Goal: Task Accomplishment & Management: Complete application form

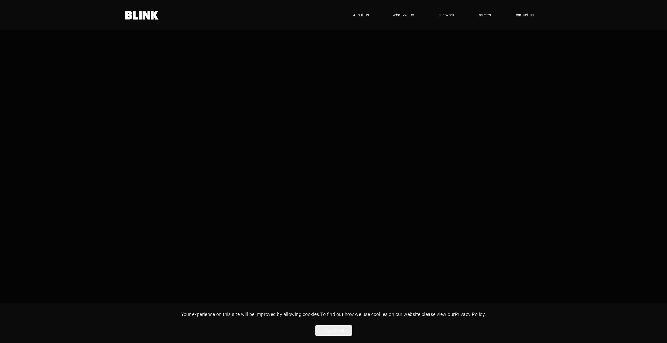
click at [525, 15] on span "Contact Us" at bounding box center [524, 15] width 20 height 6
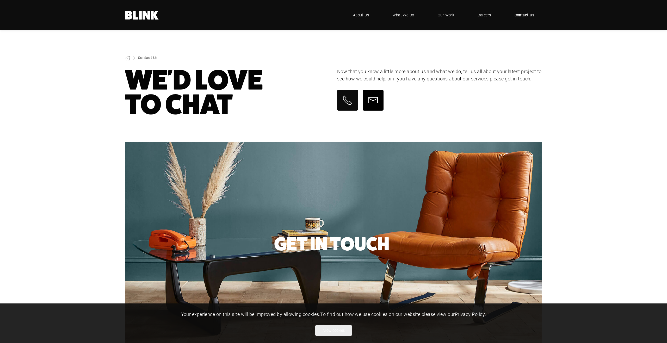
click at [375, 101] on icon at bounding box center [373, 100] width 10 height 10
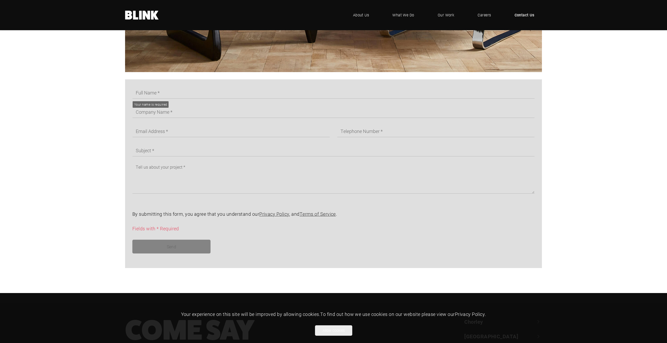
scroll to position [278, 0]
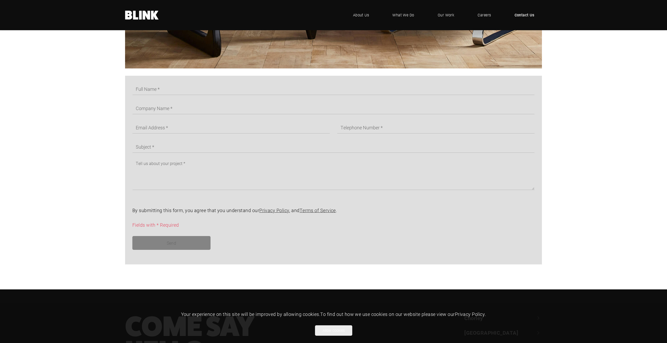
click at [177, 99] on form "By submitting this form, you agree that you understand our Privacy Policy , and…" at bounding box center [329, 170] width 409 height 174
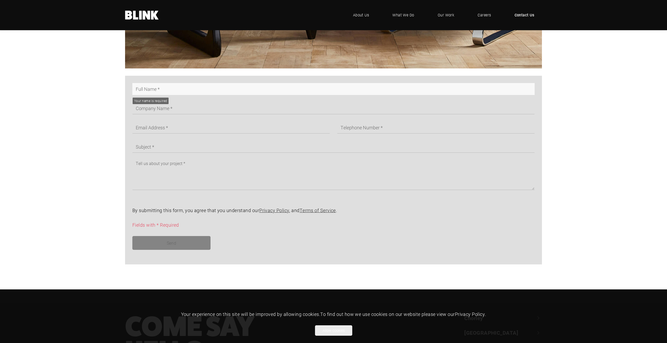
click at [169, 89] on input "text" at bounding box center [333, 89] width 402 height 12
type input "[PERSON_NAME]"
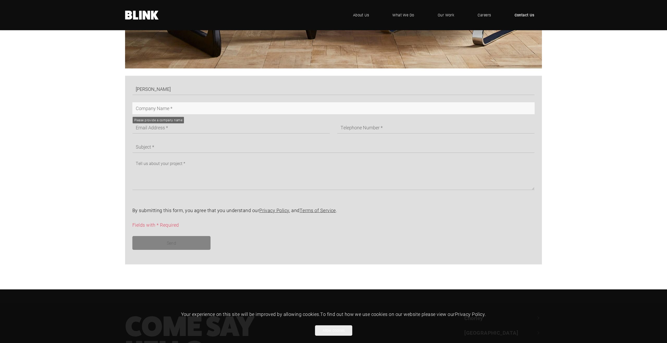
click at [201, 108] on input "text" at bounding box center [333, 108] width 402 height 12
type input "Blink"
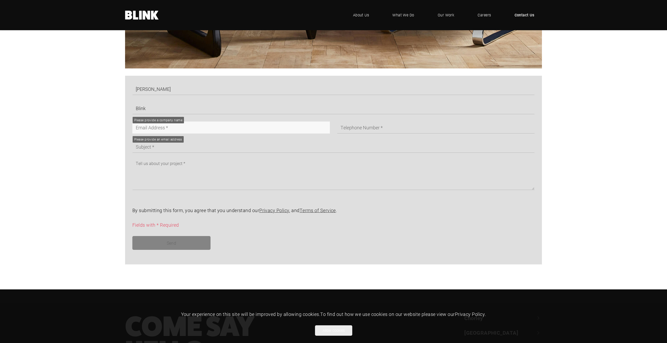
click at [200, 127] on input "text" at bounding box center [230, 128] width 197 height 12
type input "[PERSON_NAME][EMAIL_ADDRESS][DOMAIN_NAME]"
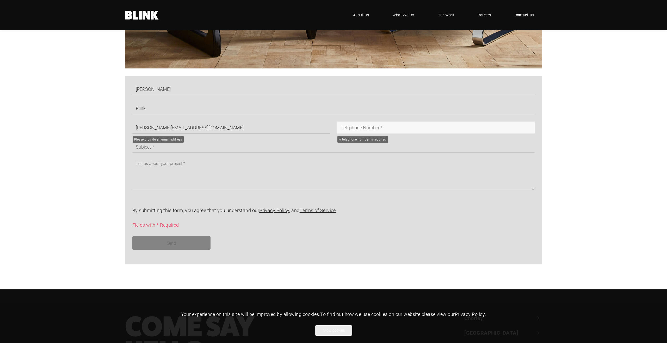
click at [344, 128] on input "text" at bounding box center [435, 128] width 197 height 12
type input "123"
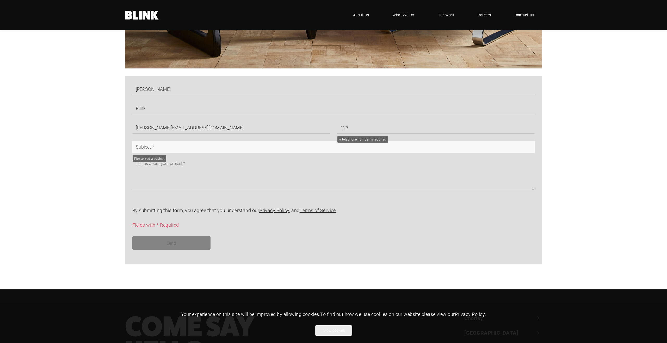
click at [185, 149] on input "text" at bounding box center [333, 147] width 402 height 12
type input "test 2"
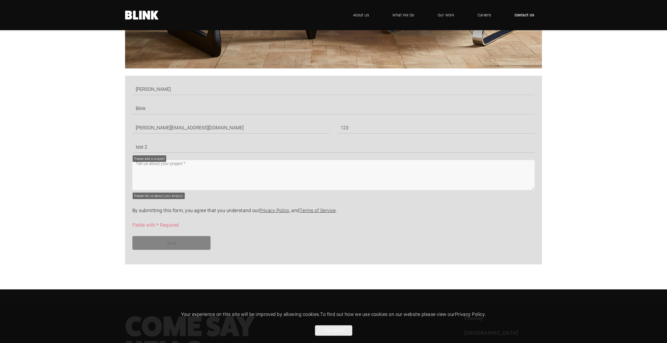
click at [172, 172] on textarea at bounding box center [333, 175] width 402 height 30
type textarea "let me know if you get this"
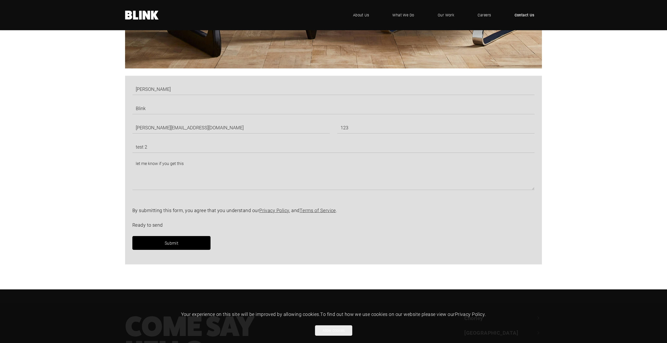
click at [168, 241] on span "Submit" at bounding box center [172, 242] width 14 height 5
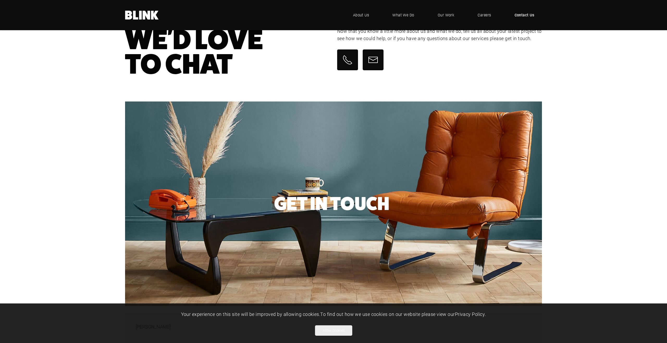
scroll to position [0, 0]
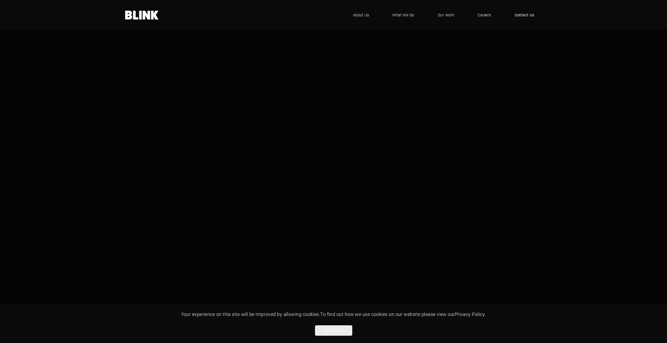
click at [519, 17] on span "Contact Us" at bounding box center [524, 15] width 20 height 6
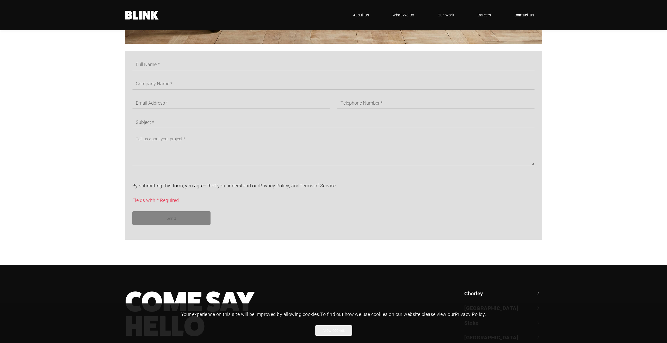
scroll to position [280, 0]
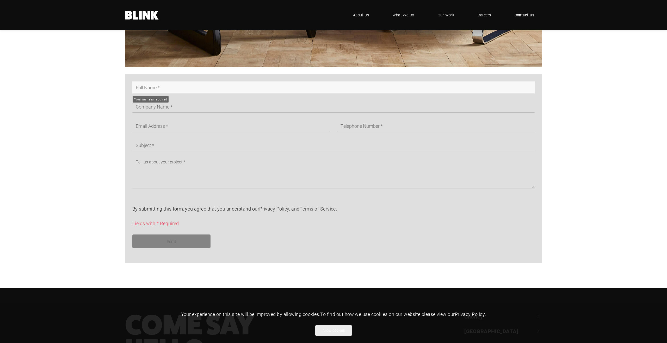
click at [142, 90] on input "text" at bounding box center [333, 87] width 402 height 12
type input "[PERSON_NAME]"
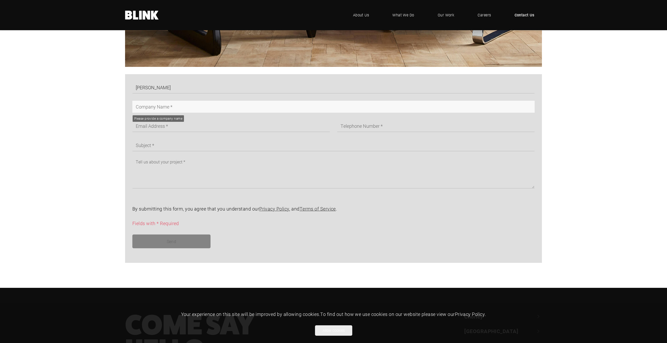
click at [189, 107] on input "text" at bounding box center [333, 107] width 402 height 12
type input "Blink photo"
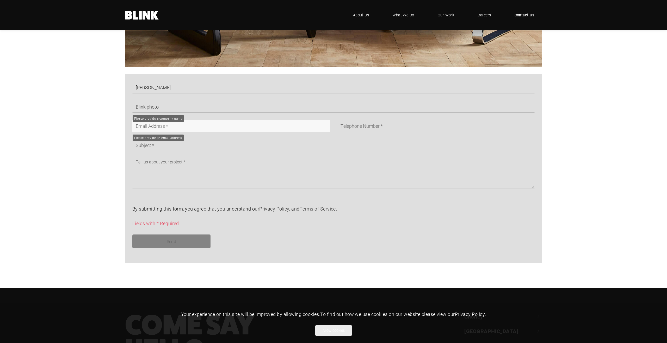
click at [186, 128] on input "text" at bounding box center [230, 126] width 197 height 12
type input "[PERSON_NAME][EMAIL_ADDRESS][DOMAIN_NAME]"
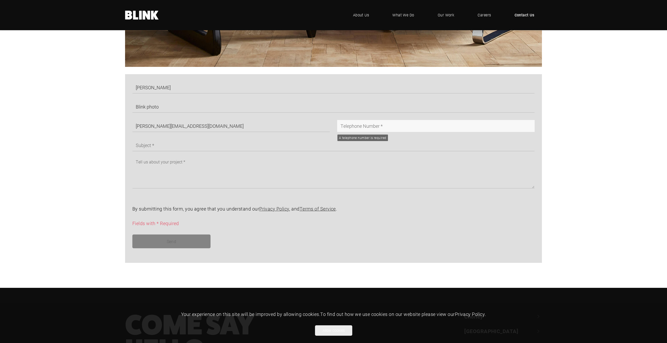
click at [348, 128] on input "text" at bounding box center [435, 126] width 197 height 12
type input "123"
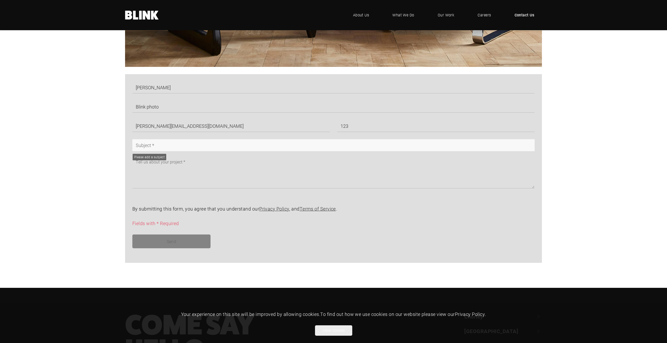
click at [218, 143] on input "text" at bounding box center [333, 145] width 402 height 12
type input "test blink photo"
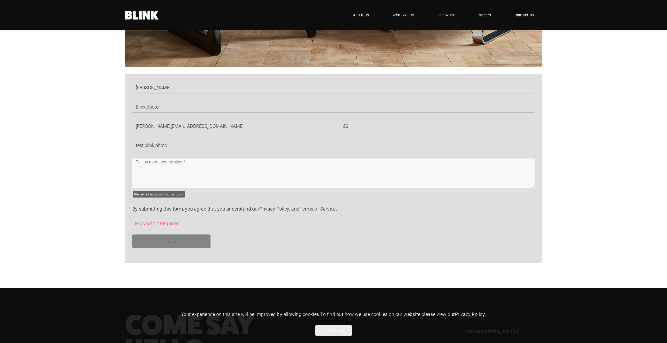
click at [190, 166] on textarea at bounding box center [333, 174] width 402 height 30
type textarea "No IP"
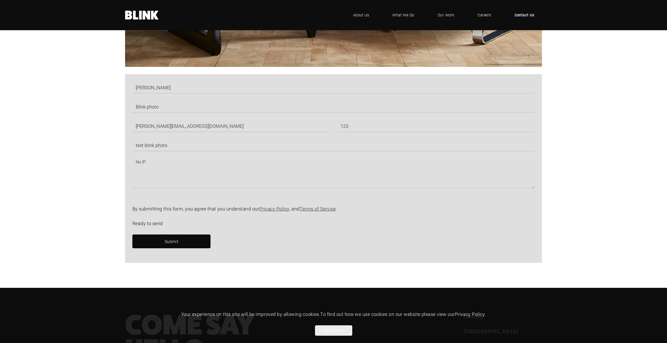
click at [232, 217] on div "By submitting this form, you agree that you understand our Privacy Policy , and…" at bounding box center [329, 216] width 409 height 22
click at [183, 237] on link "Submit" at bounding box center [171, 242] width 78 height 14
